Goal: Transaction & Acquisition: Book appointment/travel/reservation

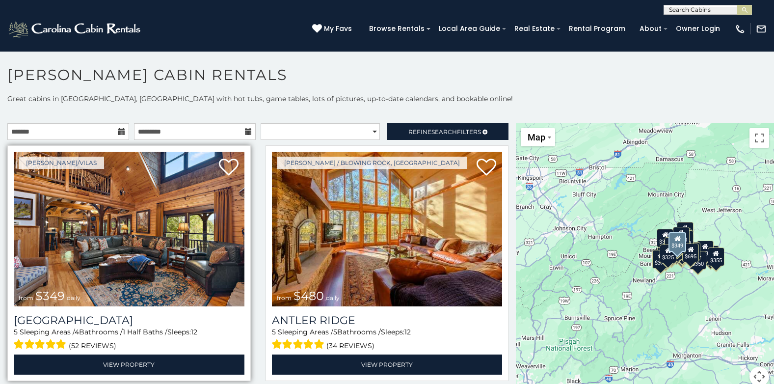
click at [136, 249] on img at bounding box center [129, 229] width 231 height 155
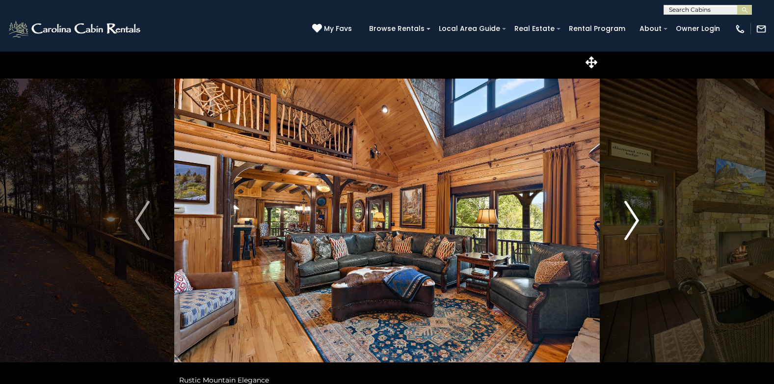
click at [635, 218] on img "Next" at bounding box center [631, 220] width 15 height 39
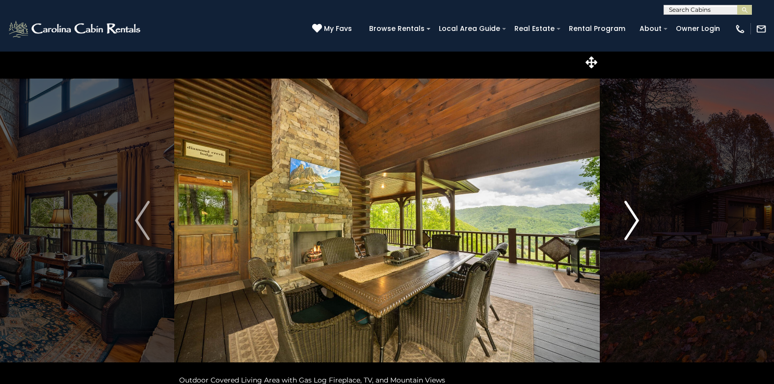
click at [635, 218] on img "Next" at bounding box center [631, 220] width 15 height 39
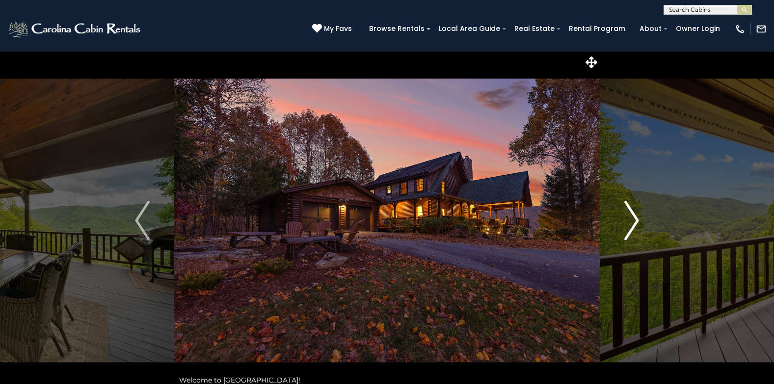
click at [635, 218] on img "Next" at bounding box center [631, 220] width 15 height 39
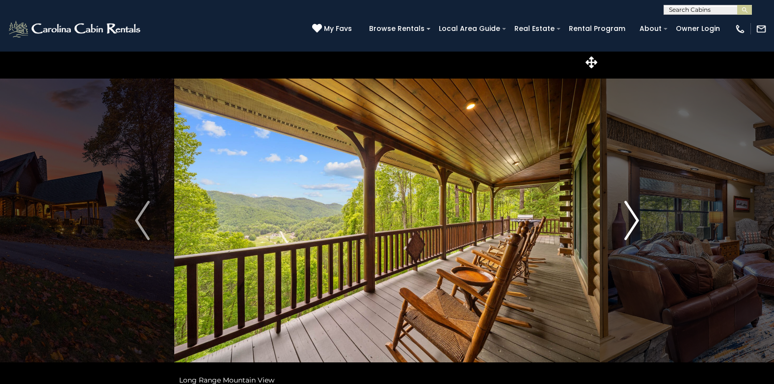
click at [635, 218] on img "Next" at bounding box center [631, 220] width 15 height 39
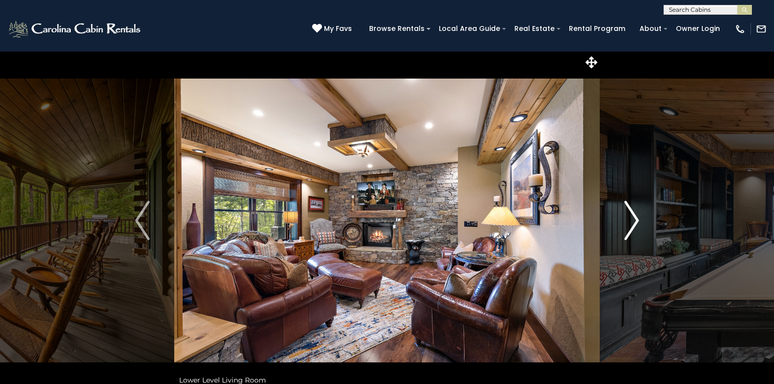
click at [635, 218] on img "Next" at bounding box center [631, 220] width 15 height 39
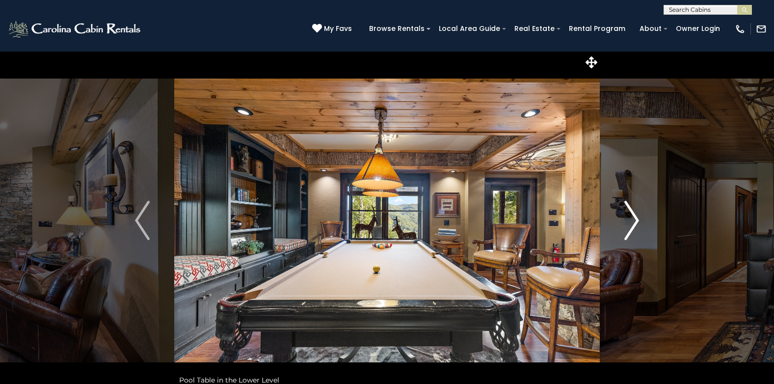
click at [635, 218] on img "Next" at bounding box center [631, 220] width 15 height 39
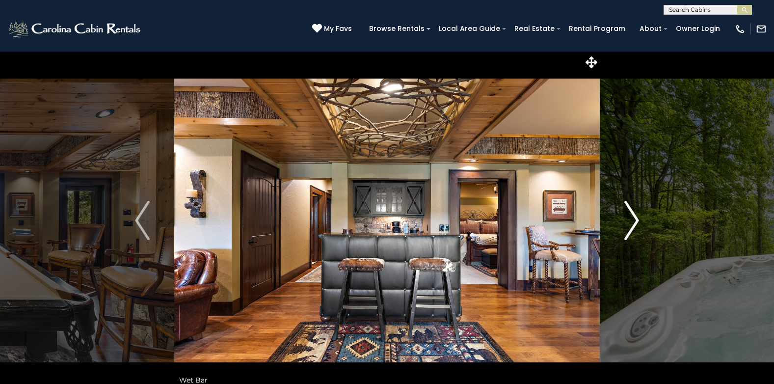
click at [635, 218] on img "Next" at bounding box center [631, 220] width 15 height 39
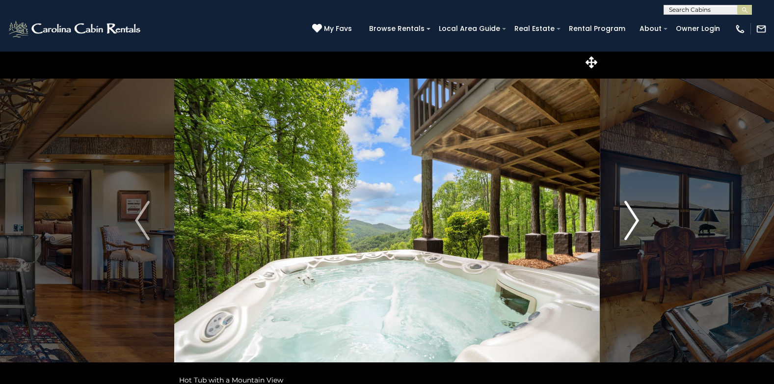
click at [635, 218] on img "Next" at bounding box center [631, 220] width 15 height 39
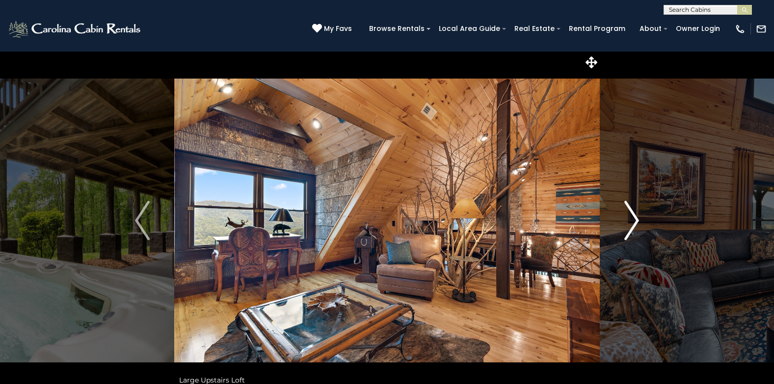
click at [635, 218] on img "Next" at bounding box center [631, 220] width 15 height 39
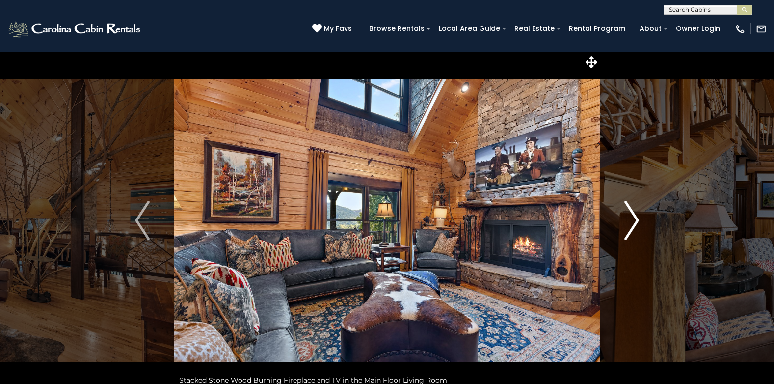
click at [635, 218] on img "Next" at bounding box center [631, 220] width 15 height 39
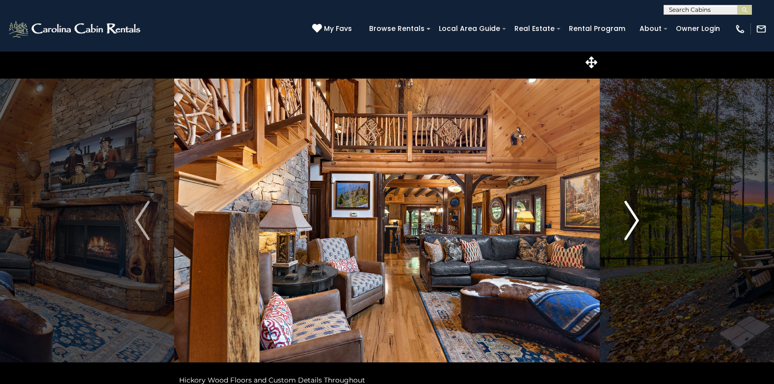
click at [635, 218] on img "Next" at bounding box center [631, 220] width 15 height 39
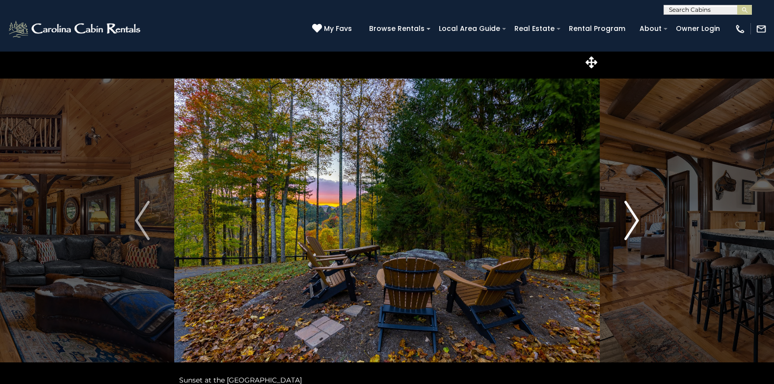
click at [634, 218] on img "Next" at bounding box center [631, 220] width 15 height 39
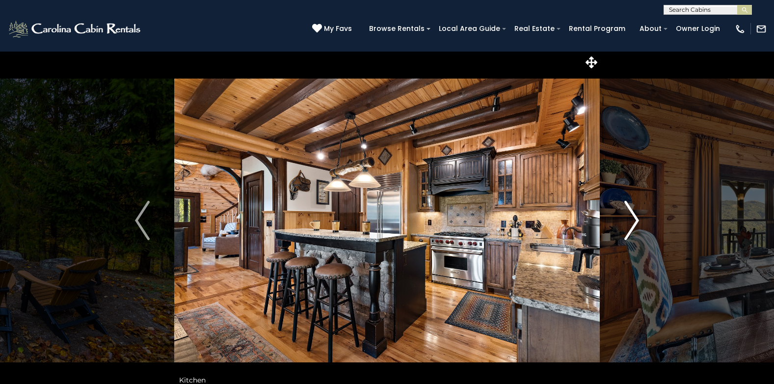
click at [634, 219] on img "Next" at bounding box center [631, 220] width 15 height 39
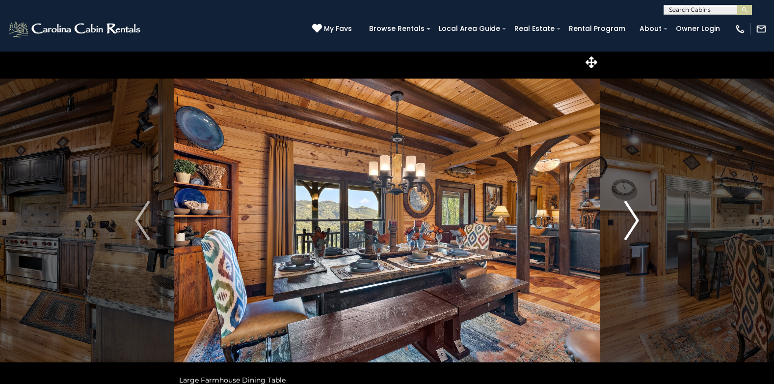
click at [633, 221] on img "Next" at bounding box center [631, 220] width 15 height 39
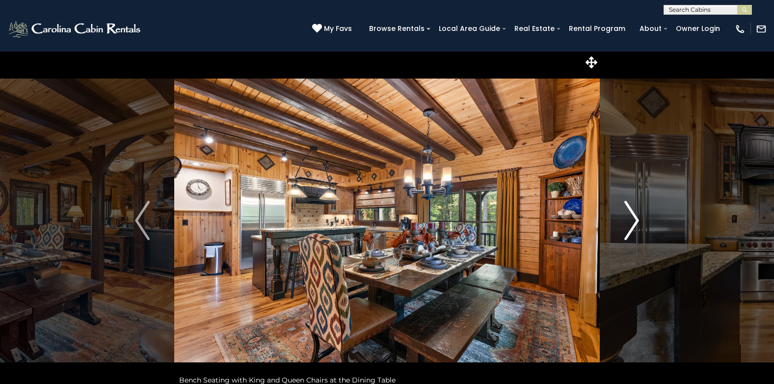
click at [633, 221] on img "Next" at bounding box center [631, 220] width 15 height 39
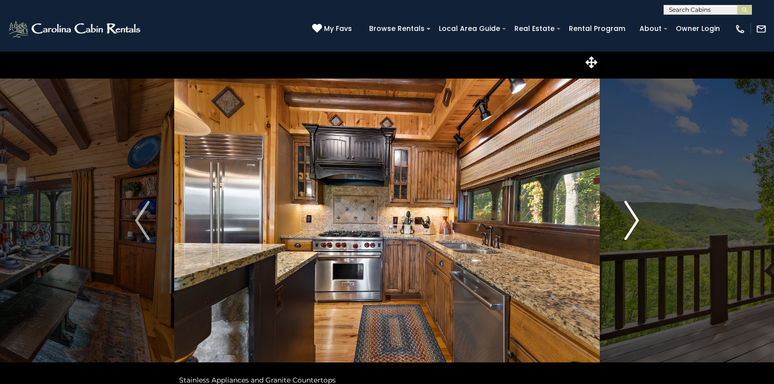
click at [633, 221] on img "Next" at bounding box center [631, 220] width 15 height 39
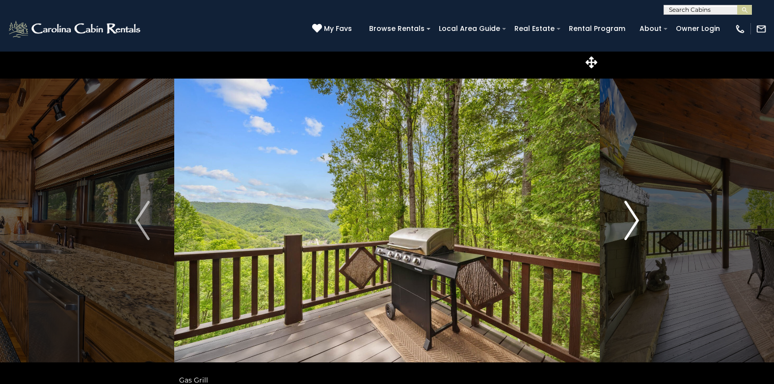
click at [633, 221] on img "Next" at bounding box center [631, 220] width 15 height 39
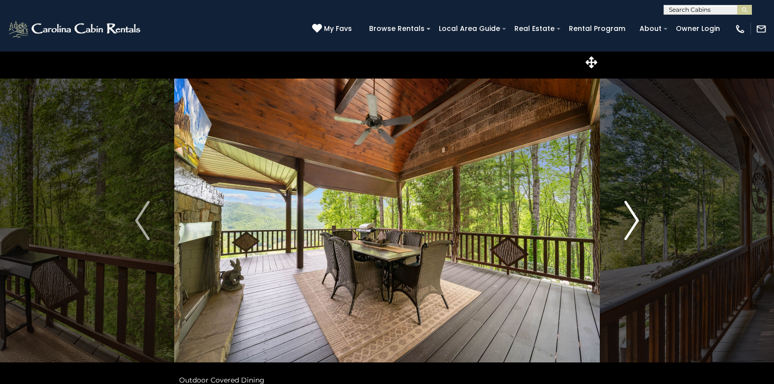
click at [633, 221] on img "Next" at bounding box center [631, 220] width 15 height 39
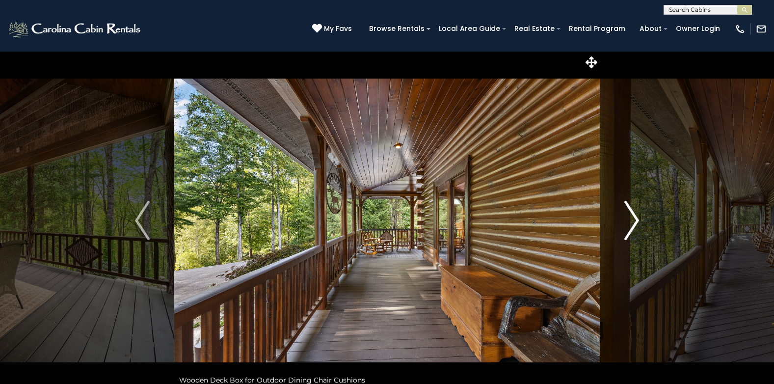
click at [633, 221] on img "Next" at bounding box center [631, 220] width 15 height 39
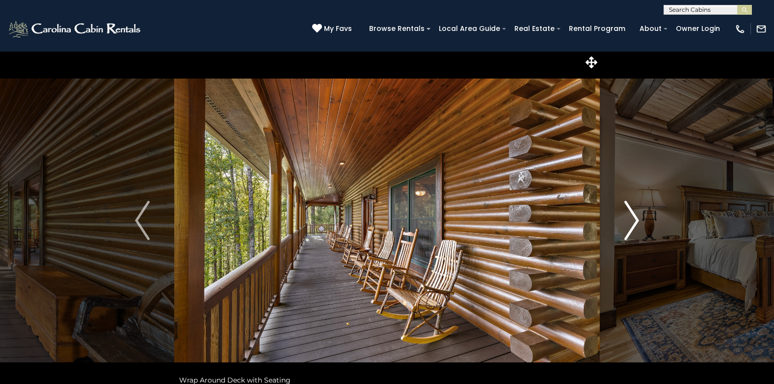
click at [633, 221] on img "Next" at bounding box center [631, 220] width 15 height 39
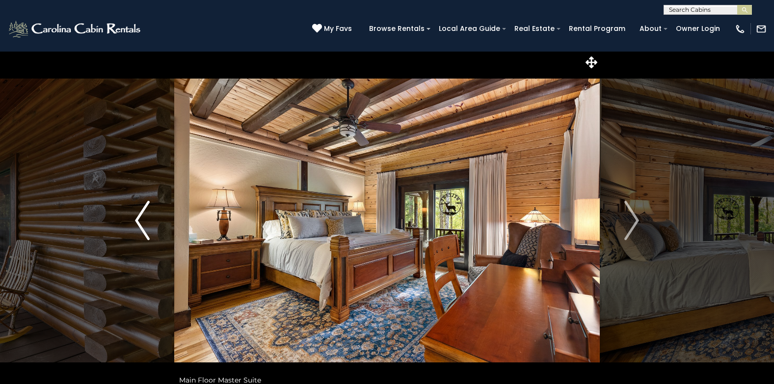
click at [140, 219] on img "Previous" at bounding box center [142, 220] width 15 height 39
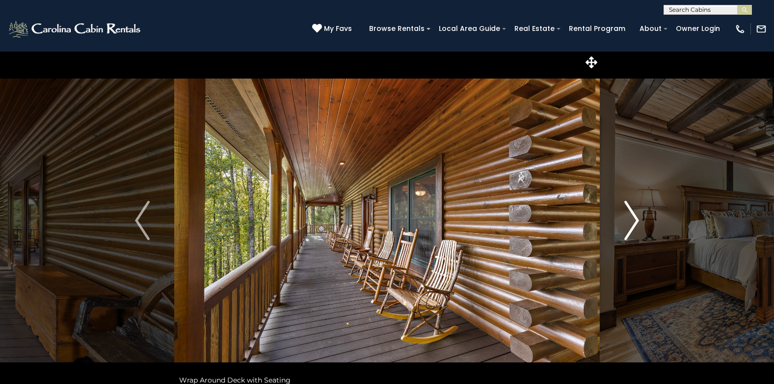
click at [636, 222] on img "Next" at bounding box center [631, 220] width 15 height 39
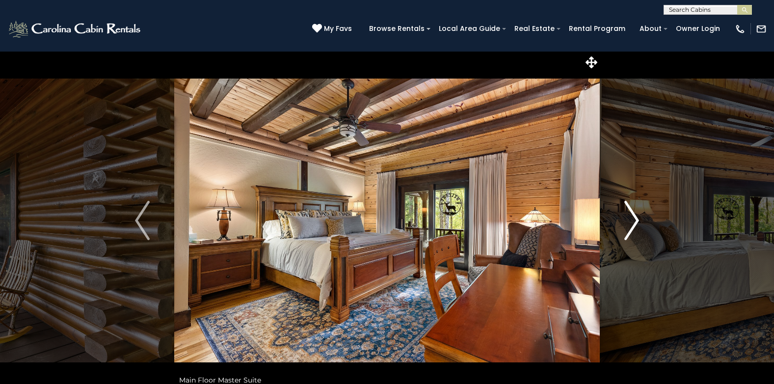
click at [636, 222] on img "Next" at bounding box center [631, 220] width 15 height 39
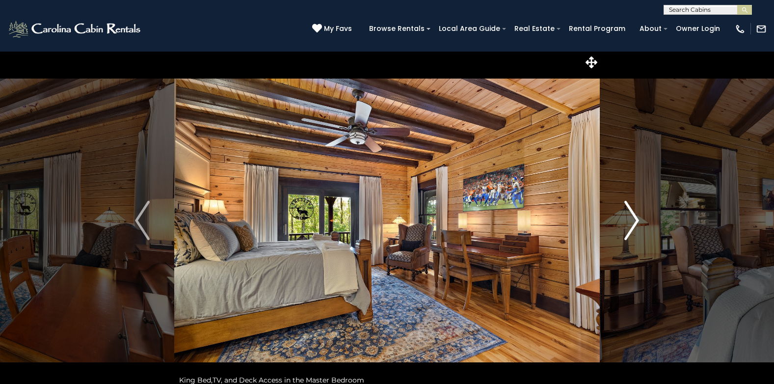
click at [636, 222] on img "Next" at bounding box center [631, 220] width 15 height 39
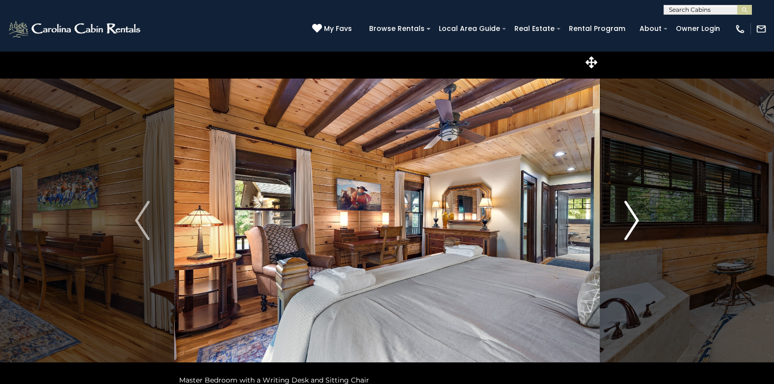
click at [636, 222] on img "Next" at bounding box center [631, 220] width 15 height 39
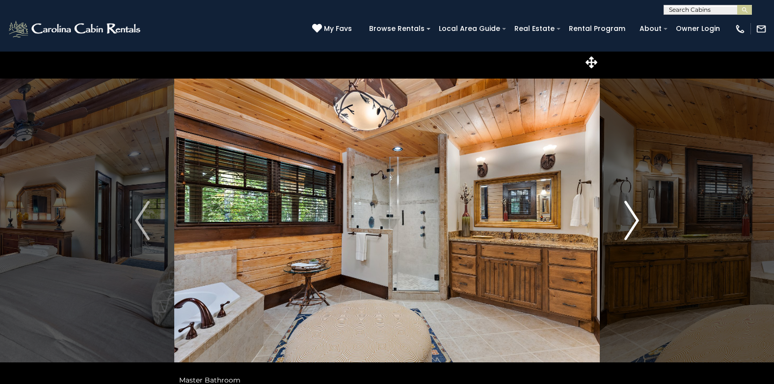
click at [636, 222] on img "Next" at bounding box center [631, 220] width 15 height 39
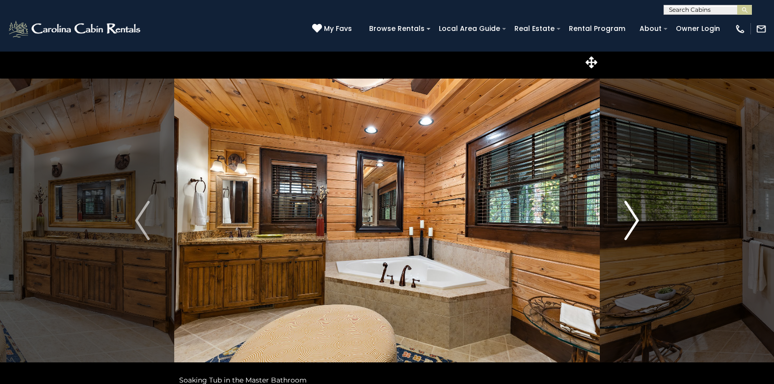
click at [636, 222] on img "Next" at bounding box center [631, 220] width 15 height 39
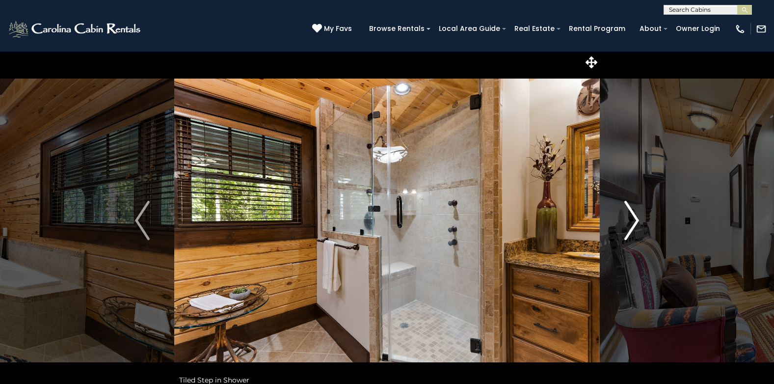
click at [636, 222] on img "Next" at bounding box center [631, 220] width 15 height 39
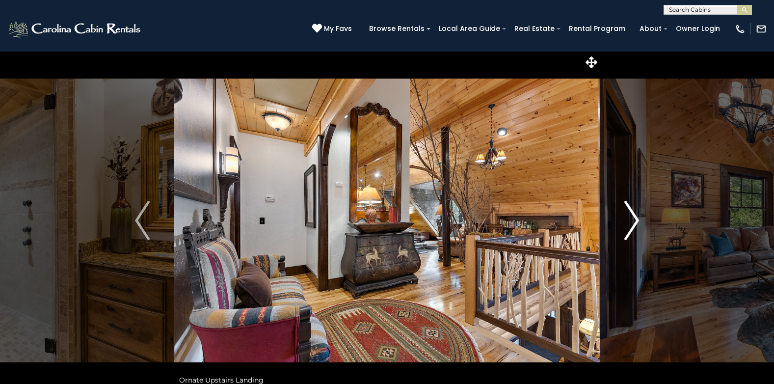
click at [636, 222] on img "Next" at bounding box center [631, 220] width 15 height 39
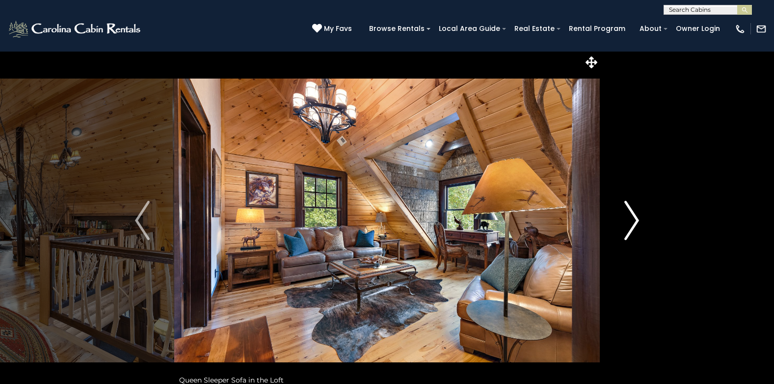
click at [636, 222] on img "Next" at bounding box center [631, 220] width 15 height 39
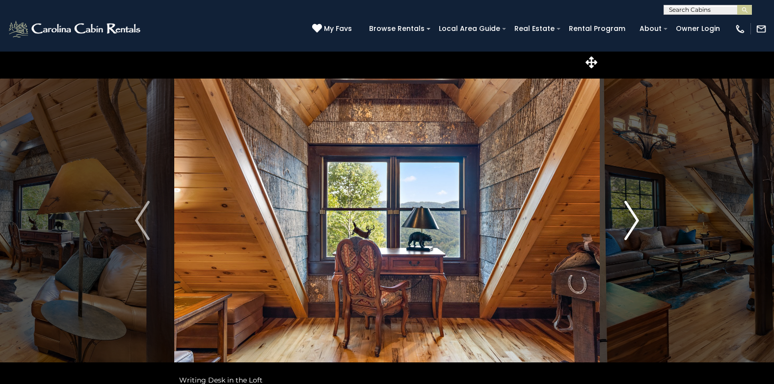
click at [636, 222] on img "Next" at bounding box center [631, 220] width 15 height 39
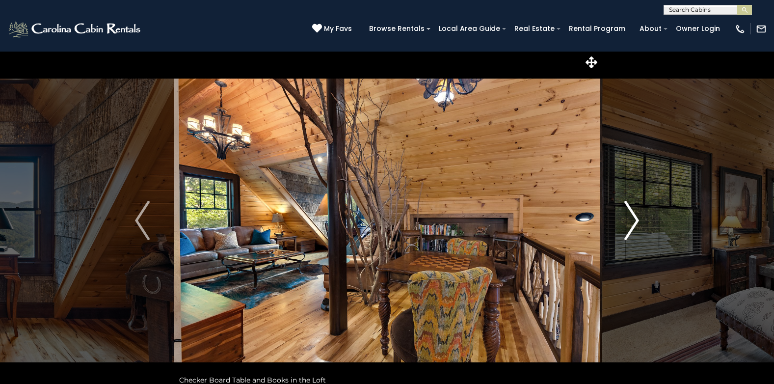
click at [636, 222] on img "Next" at bounding box center [631, 220] width 15 height 39
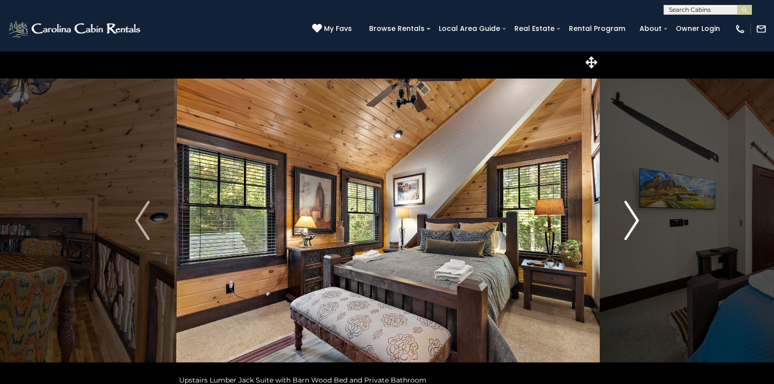
click at [636, 219] on img "Next" at bounding box center [631, 220] width 15 height 39
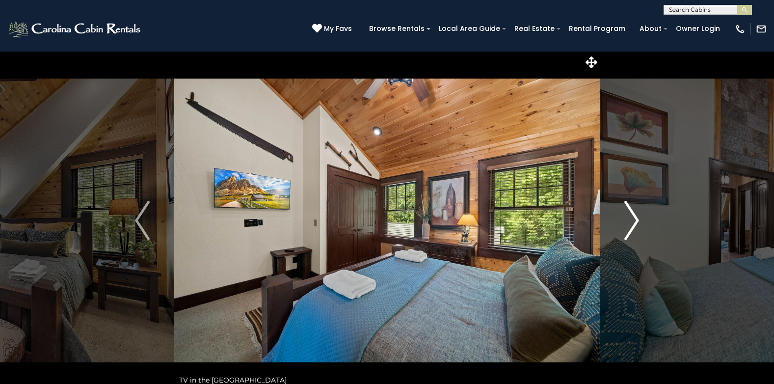
click at [636, 219] on img "Next" at bounding box center [631, 220] width 15 height 39
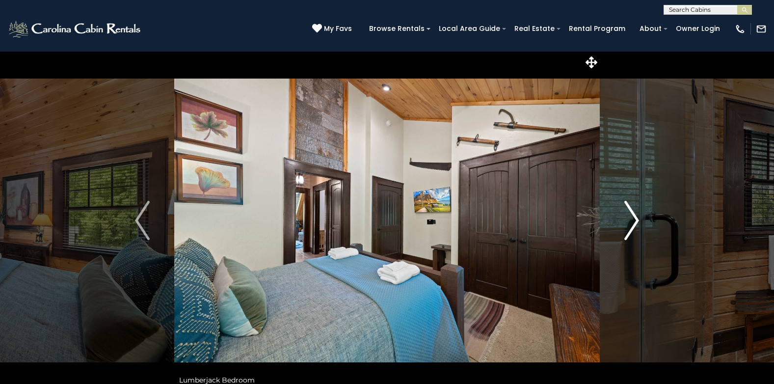
click at [636, 219] on img "Next" at bounding box center [631, 220] width 15 height 39
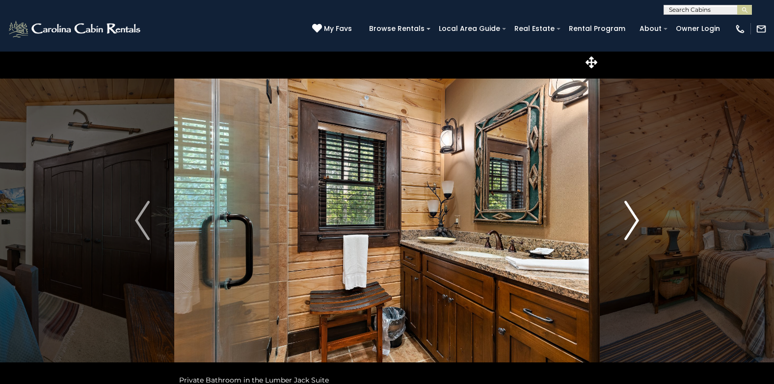
click at [631, 222] on img "Next" at bounding box center [631, 220] width 15 height 39
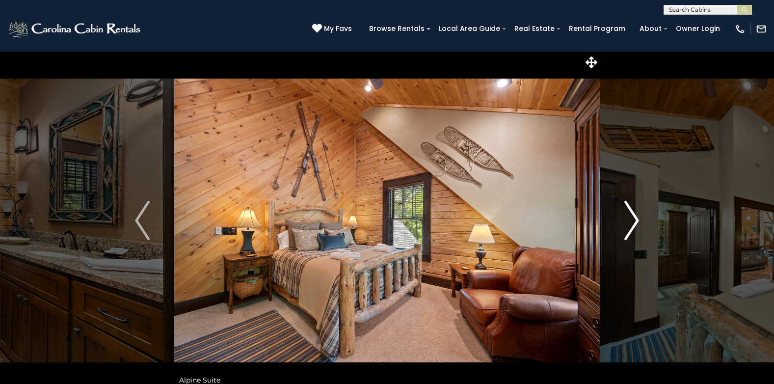
click at [631, 222] on img "Next" at bounding box center [631, 220] width 15 height 39
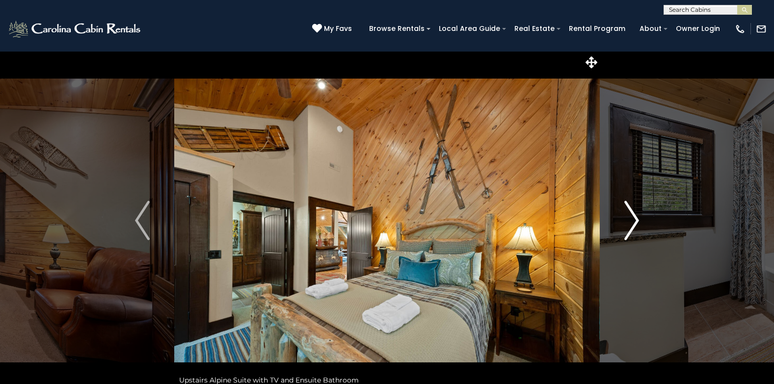
click at [631, 222] on img "Next" at bounding box center [631, 220] width 15 height 39
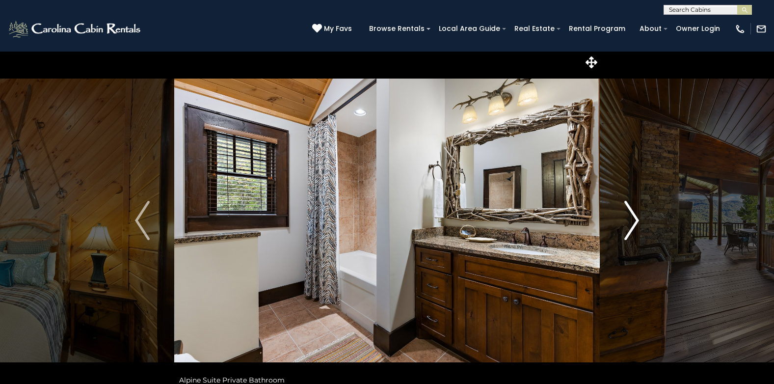
click at [631, 222] on img "Next" at bounding box center [631, 220] width 15 height 39
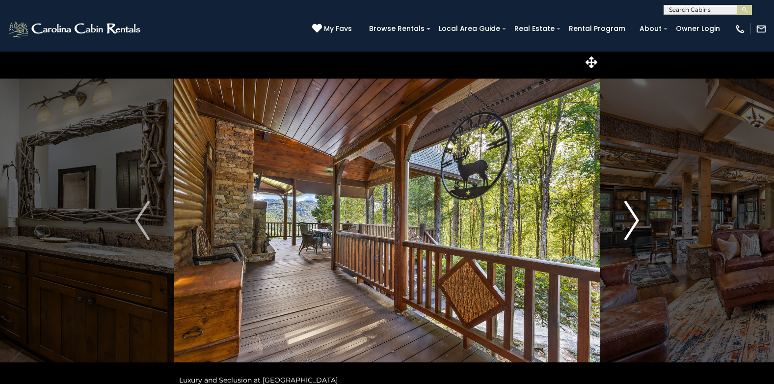
click at [631, 222] on img "Next" at bounding box center [631, 220] width 15 height 39
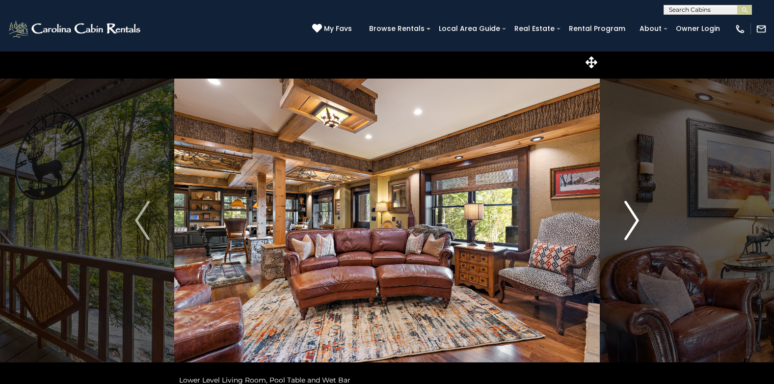
click at [631, 222] on img "Next" at bounding box center [631, 220] width 15 height 39
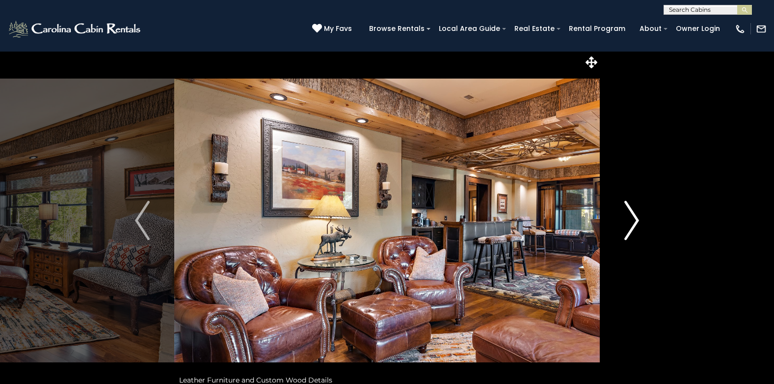
click at [631, 222] on img "Next" at bounding box center [631, 220] width 15 height 39
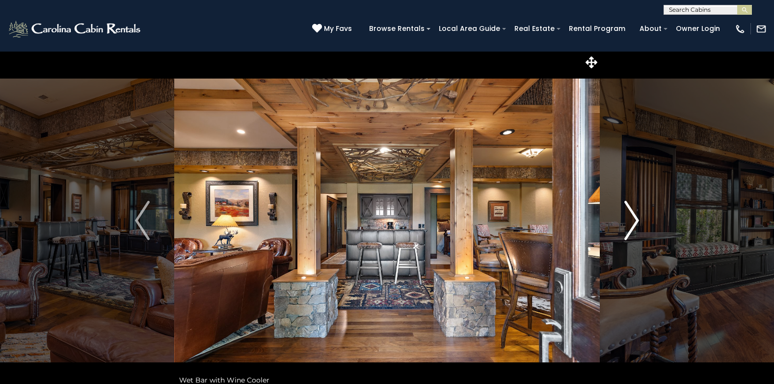
click at [631, 222] on img "Next" at bounding box center [631, 220] width 15 height 39
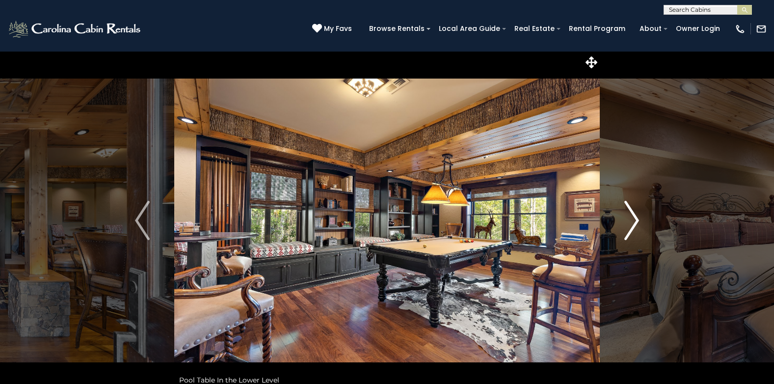
click at [631, 222] on img "Next" at bounding box center [631, 220] width 15 height 39
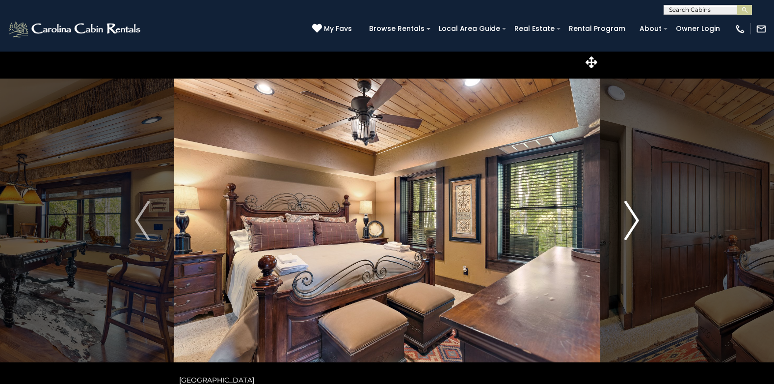
click at [631, 222] on img "Next" at bounding box center [631, 220] width 15 height 39
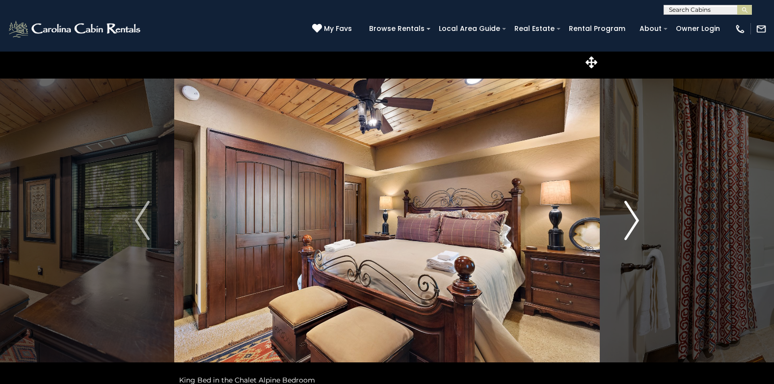
click at [631, 222] on img "Next" at bounding box center [631, 220] width 15 height 39
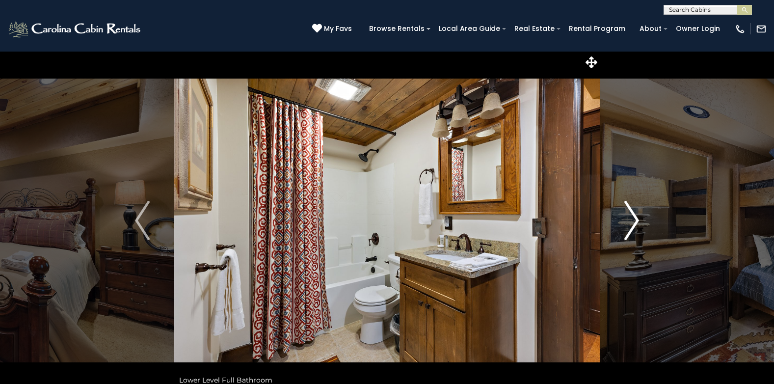
click at [631, 222] on img "Next" at bounding box center [631, 220] width 15 height 39
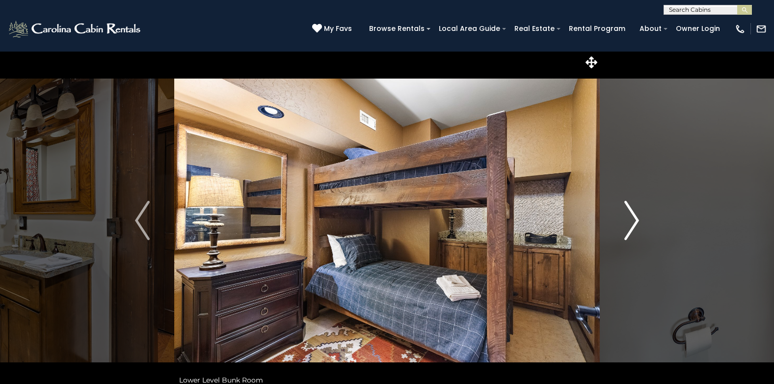
click at [631, 222] on img "Next" at bounding box center [631, 220] width 15 height 39
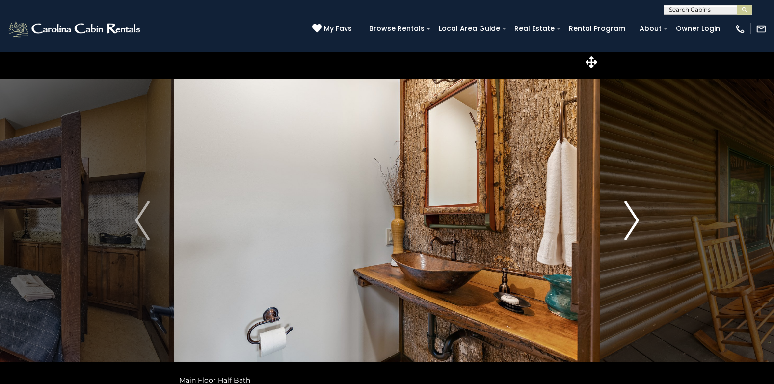
click at [631, 222] on img "Next" at bounding box center [631, 220] width 15 height 39
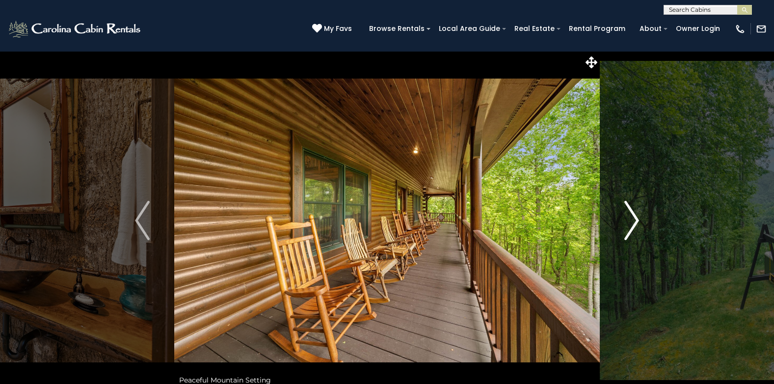
click at [631, 222] on img "Next" at bounding box center [631, 220] width 15 height 39
